Goal: Task Accomplishment & Management: Use online tool/utility

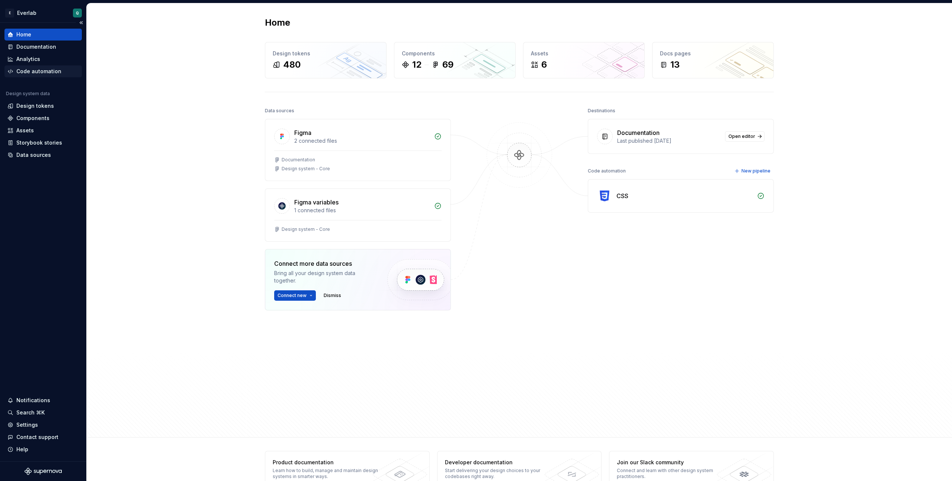
click at [39, 73] on div "Code automation" at bounding box center [38, 71] width 45 height 7
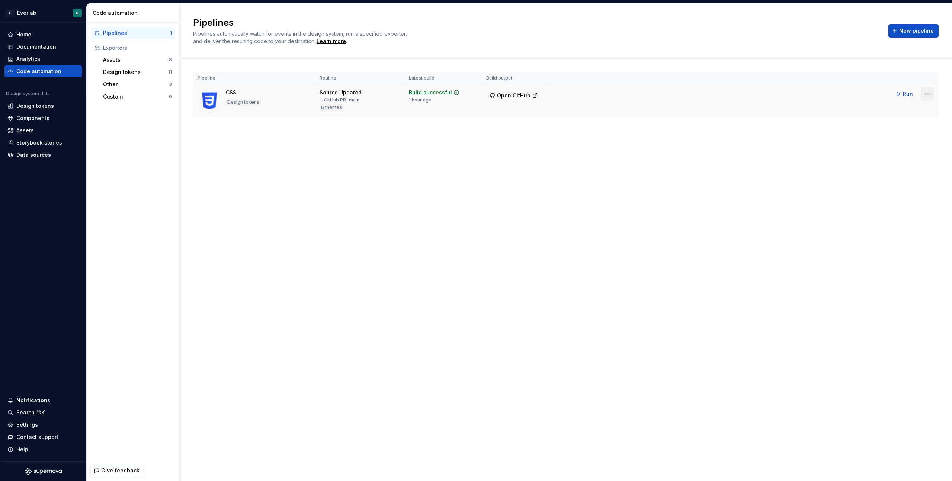
click at [928, 92] on html "E Everlab Q Home Documentation Analytics Code automation Design system data Des…" at bounding box center [476, 240] width 952 height 481
click at [907, 107] on div "Edit pipeline" at bounding box center [918, 109] width 64 height 7
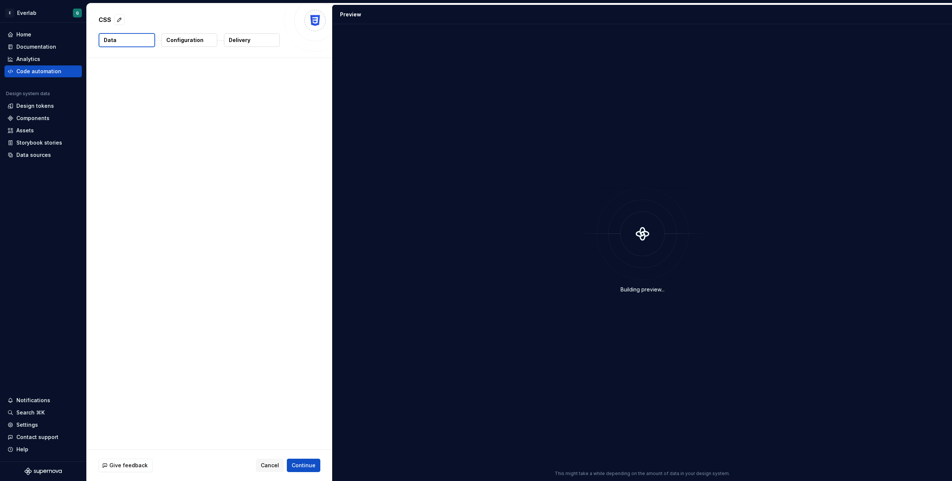
click at [187, 46] on button "Configuration" at bounding box center [189, 39] width 56 height 13
click at [116, 168] on div "m" at bounding box center [207, 169] width 214 height 10
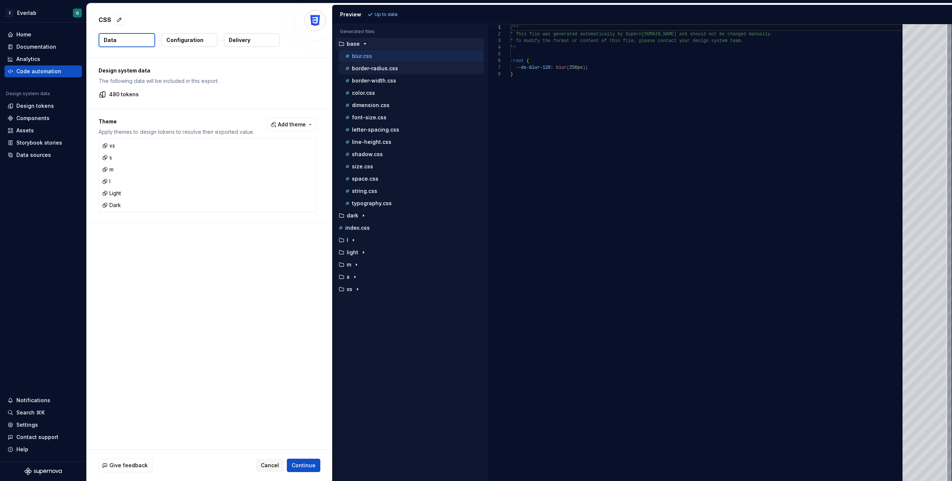
click at [375, 71] on p "border-radius.css" at bounding box center [375, 68] width 46 height 6
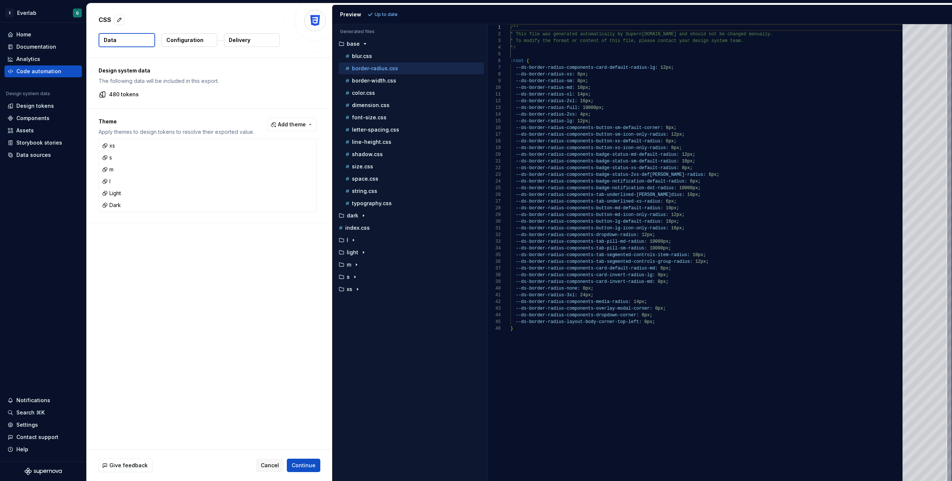
scroll to position [67, 0]
click at [356, 253] on p "light" at bounding box center [353, 253] width 12 height 6
click at [366, 269] on div "border-width.css" at bounding box center [411, 265] width 145 height 12
click at [374, 177] on p "space.css" at bounding box center [365, 179] width 26 height 6
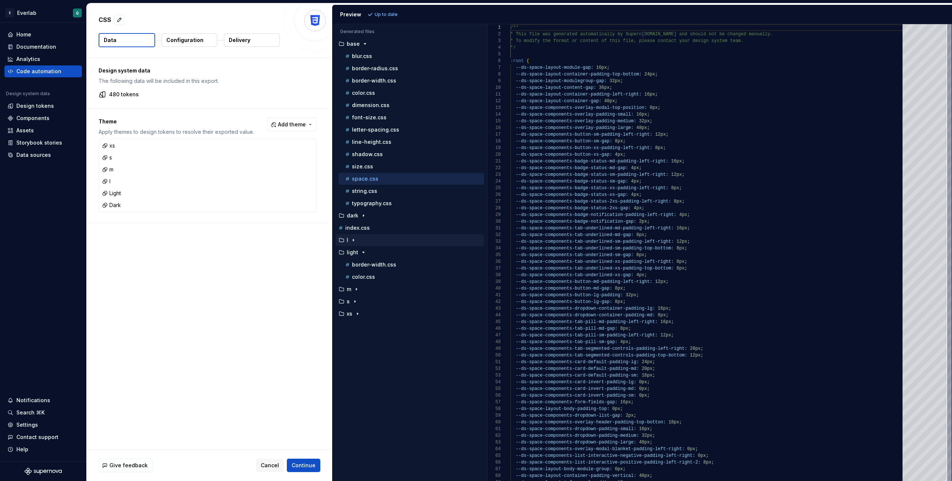
click at [375, 237] on div "l" at bounding box center [410, 240] width 147 height 6
click at [378, 252] on p "border-radius.css" at bounding box center [375, 253] width 46 height 6
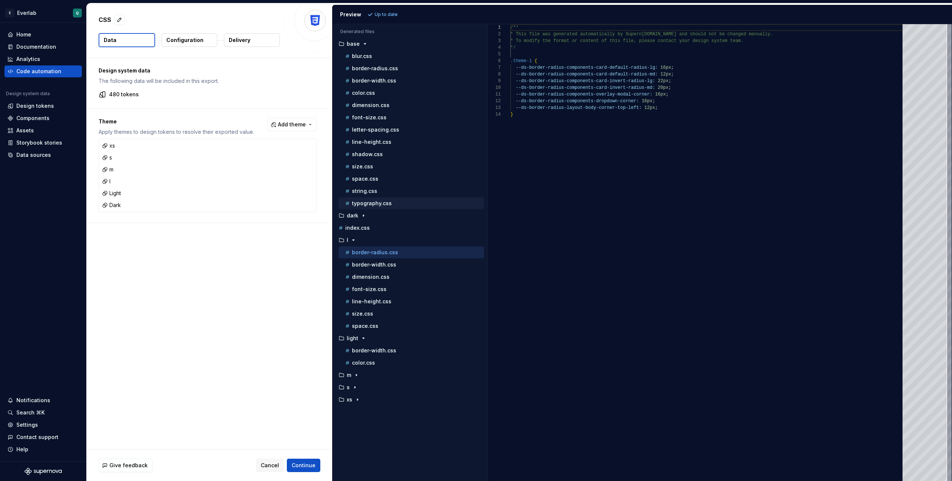
click at [382, 199] on div "typography.css" at bounding box center [411, 204] width 145 height 12
click at [382, 203] on p "typography.css" at bounding box center [372, 204] width 40 height 6
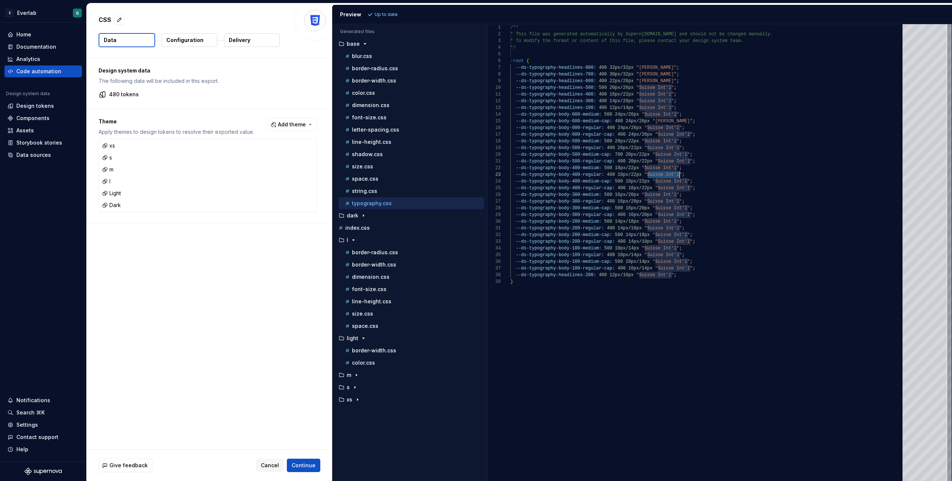
scroll to position [13, 169]
drag, startPoint x: 647, startPoint y: 174, endPoint x: 680, endPoint y: 174, distance: 33.5
click at [680, 174] on div "/** * This file was generated automatically by Supern [DOMAIN_NAME] and should …" at bounding box center [708, 252] width 397 height 457
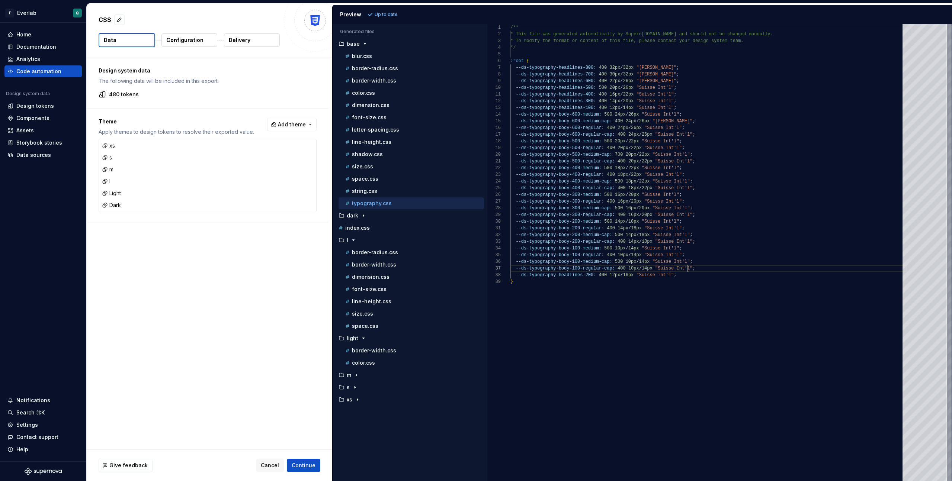
click at [689, 267] on div "/** * This file was generated automatically by Supern [DOMAIN_NAME] and should …" at bounding box center [708, 252] width 397 height 457
click at [690, 299] on div "/** * This file was generated automatically by Supern [DOMAIN_NAME] and should …" at bounding box center [708, 252] width 397 height 457
type textarea "**********"
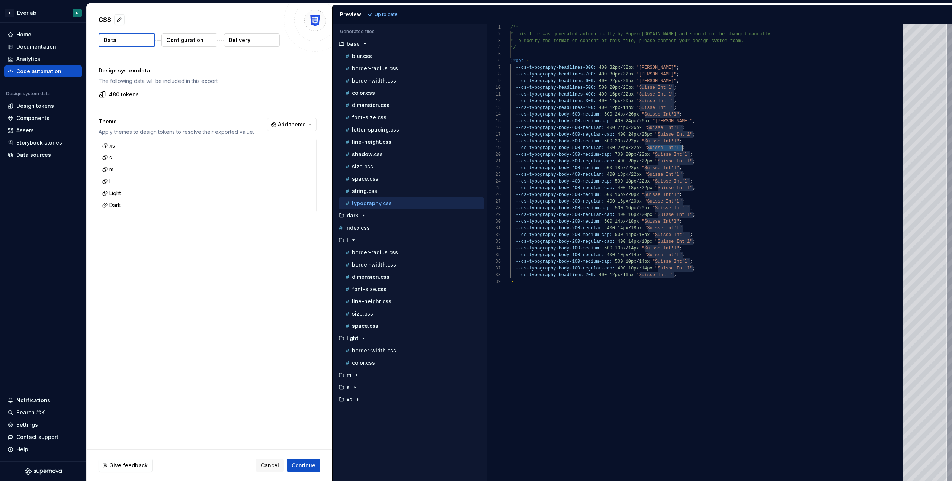
drag, startPoint x: 647, startPoint y: 149, endPoint x: 681, endPoint y: 149, distance: 33.5
click at [681, 149] on span ""Suisse Int'l"" at bounding box center [663, 147] width 38 height 5
